Goal: Task Accomplishment & Management: Use online tool/utility

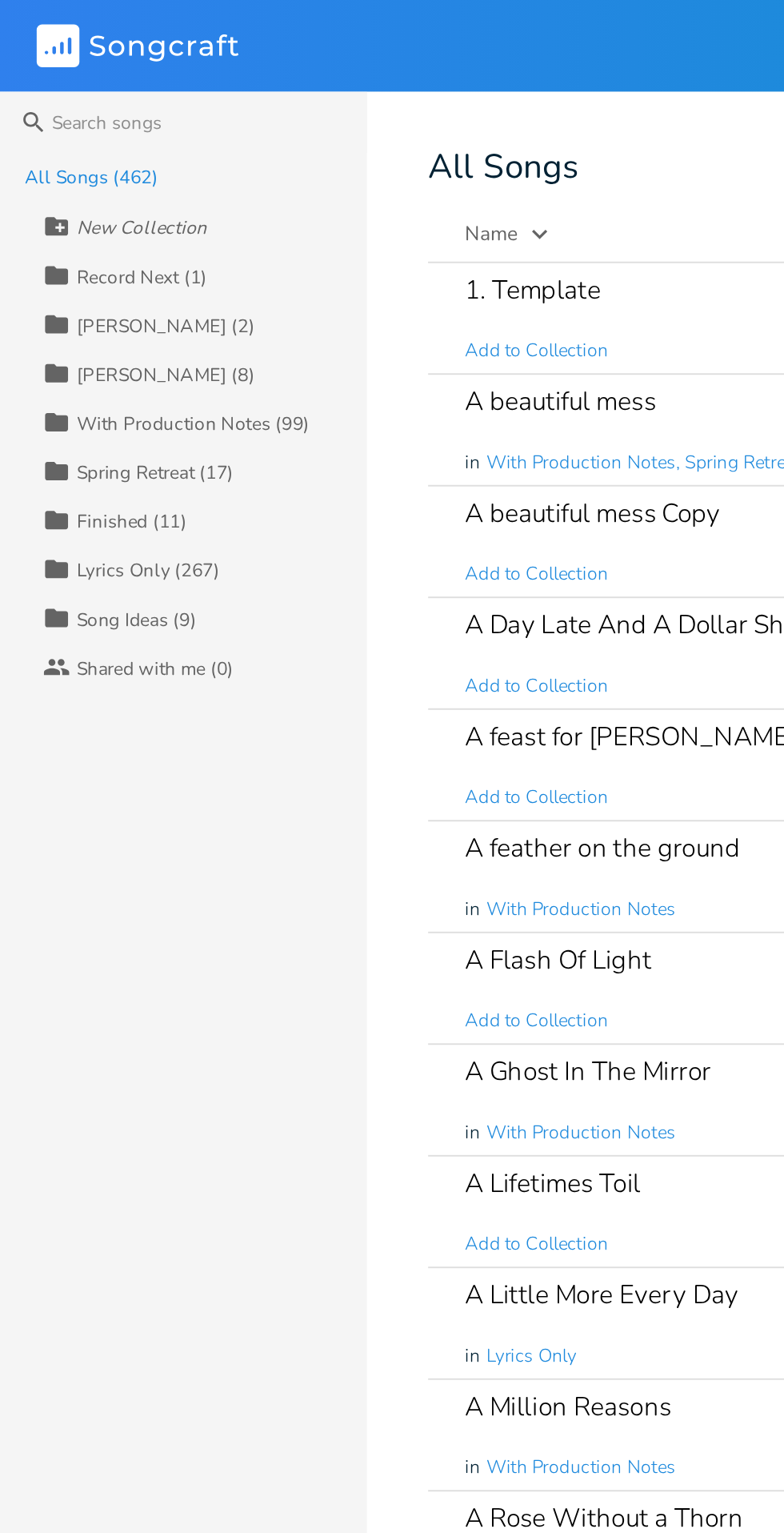
click at [84, 64] on input at bounding box center [96, 64] width 192 height 32
click at [61, 67] on input at bounding box center [96, 64] width 192 height 32
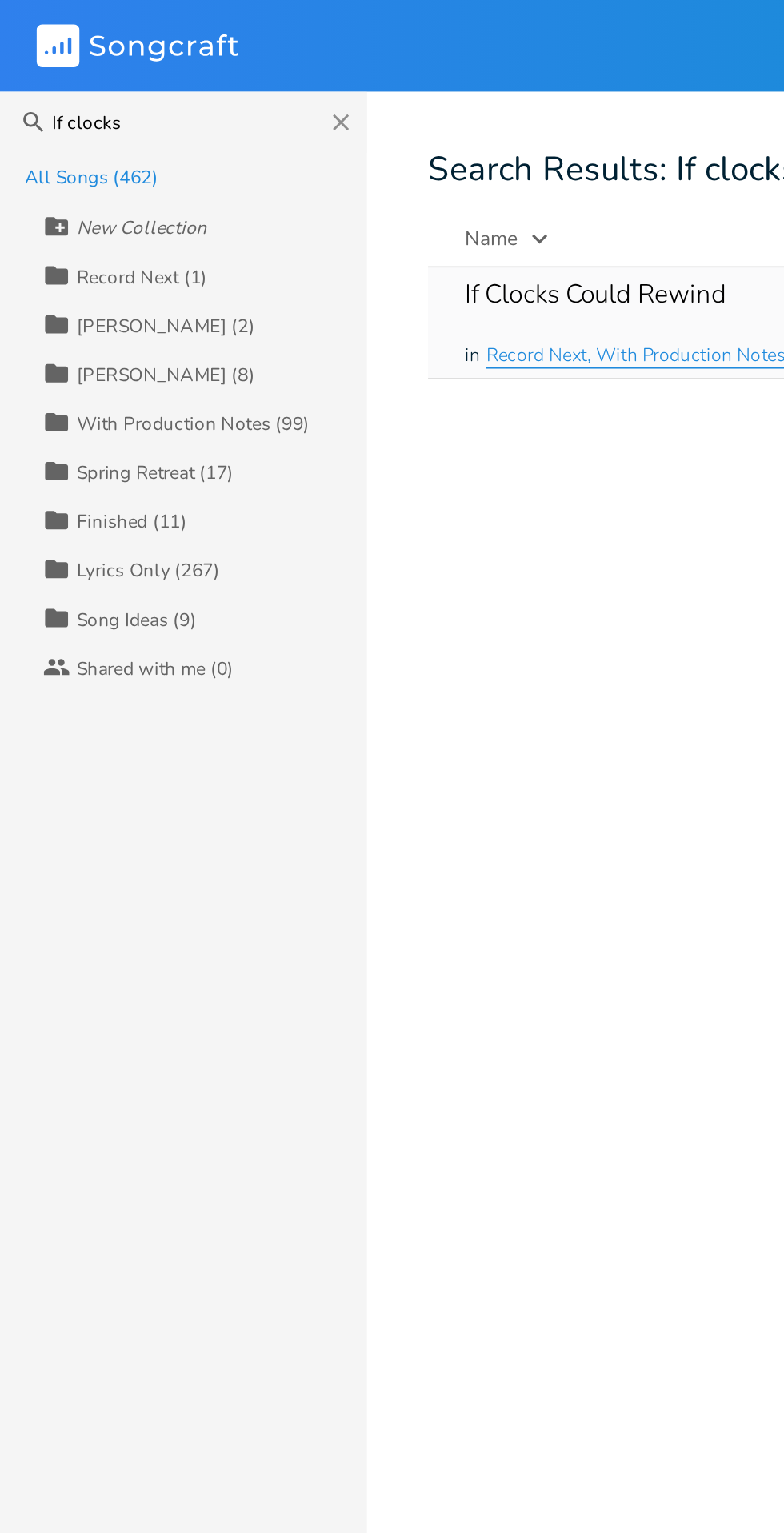
type input "If clocks"
click at [315, 189] on span "Record Next, With Production Notes, Finished" at bounding box center [353, 186] width 198 height 14
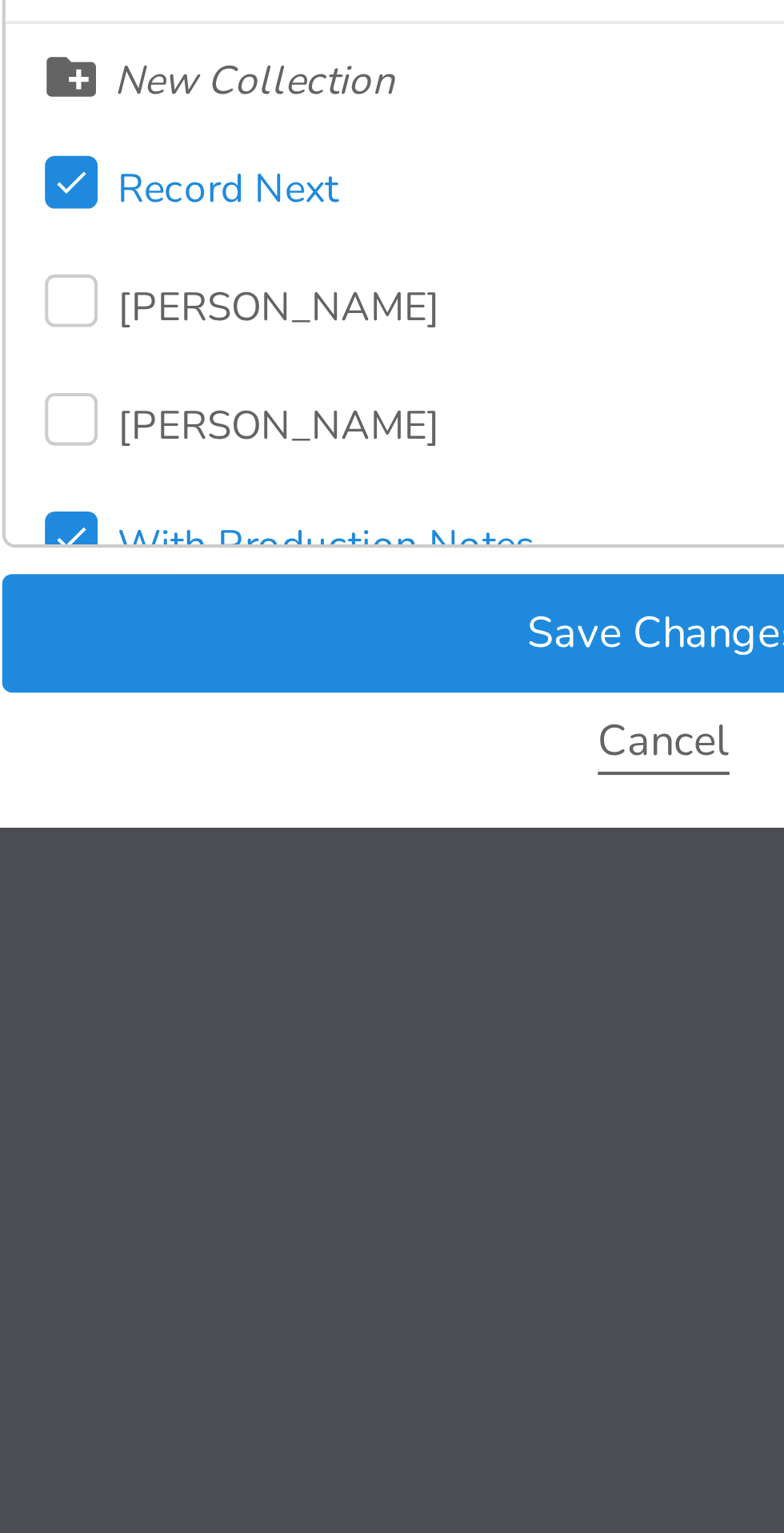
click at [392, 345] on button "Cancel" at bounding box center [392, 347] width 32 height 14
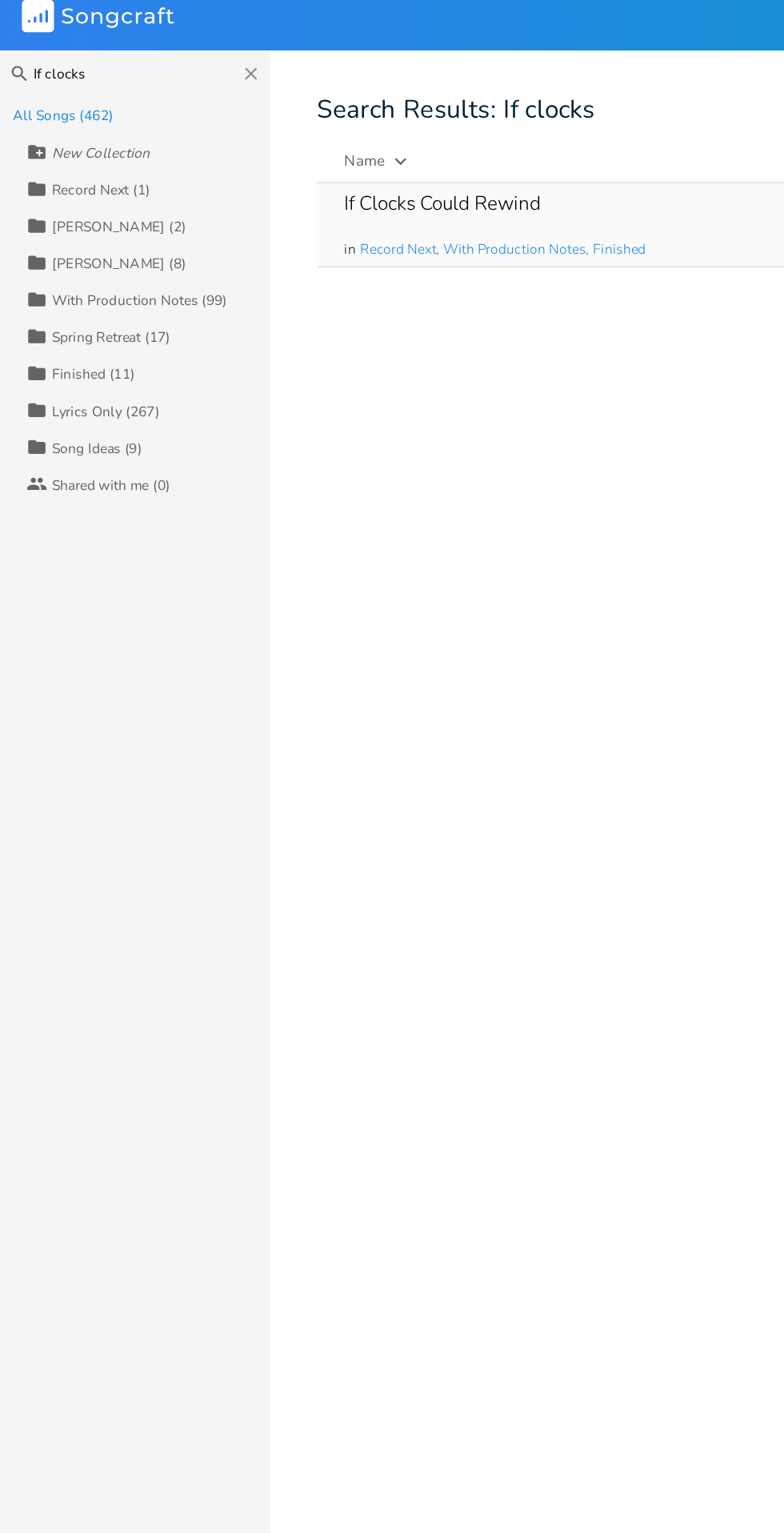
click at [332, 161] on div "If Clocks Could Rewind" at bounding box center [312, 154] width 137 height 14
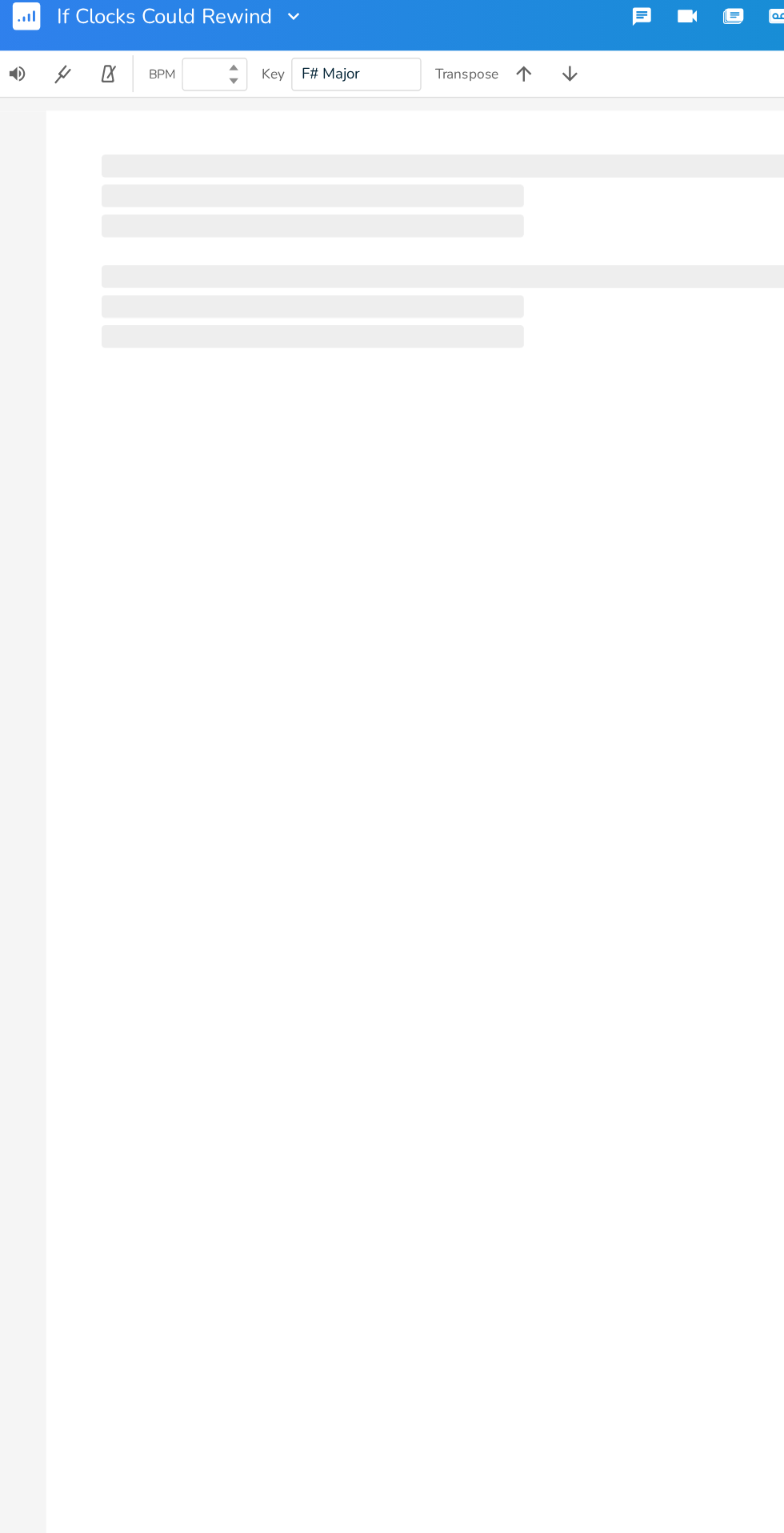
type input "72"
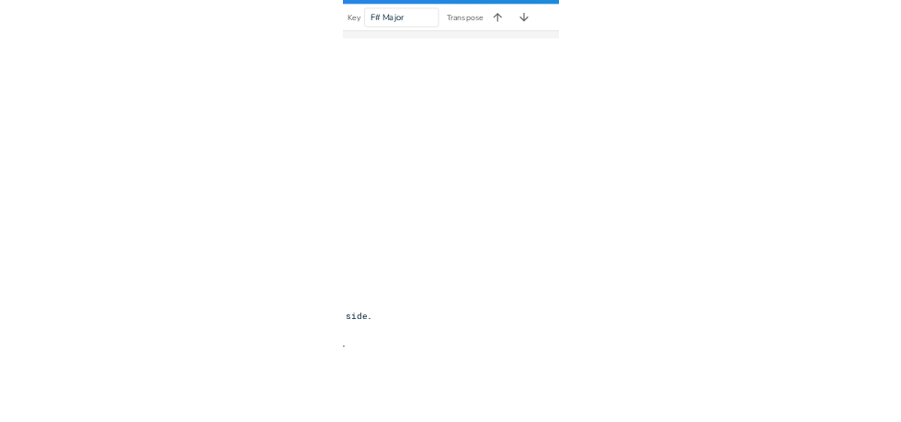
scroll to position [0, 325]
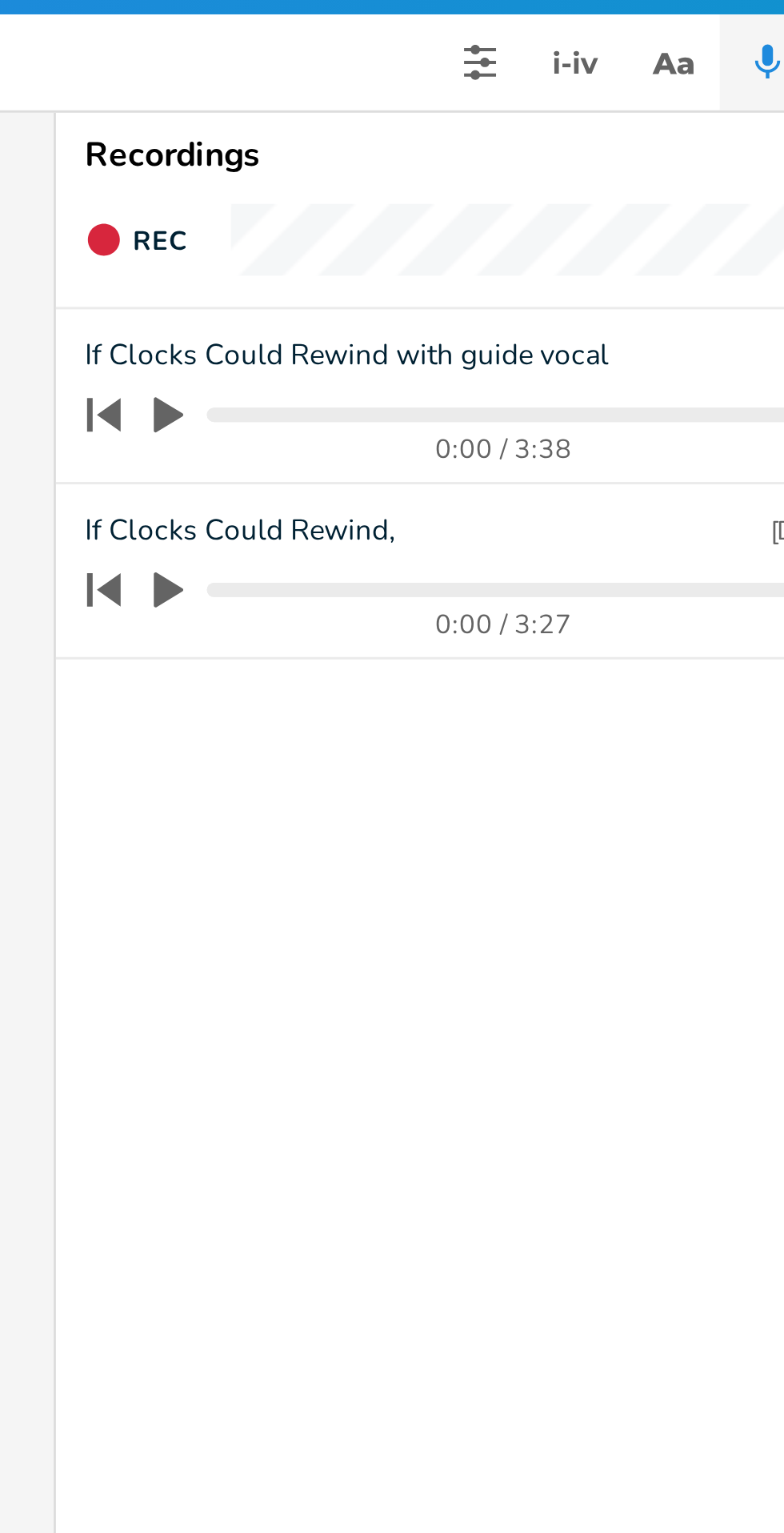
click at [497, 183] on icon "button" at bounding box center [501, 182] width 10 height 12
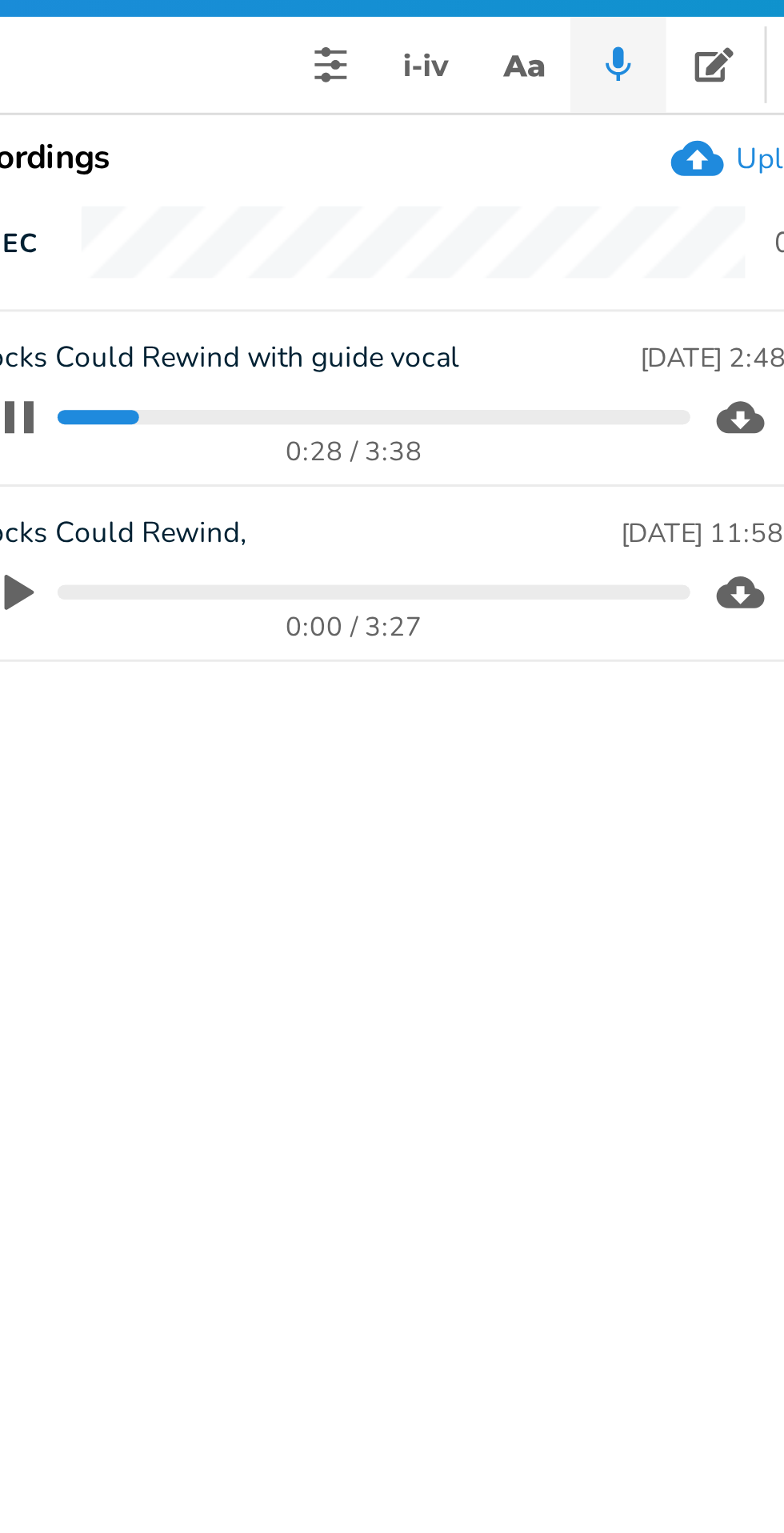
scroll to position [0, 264]
